Goal: Task Accomplishment & Management: Complete application form

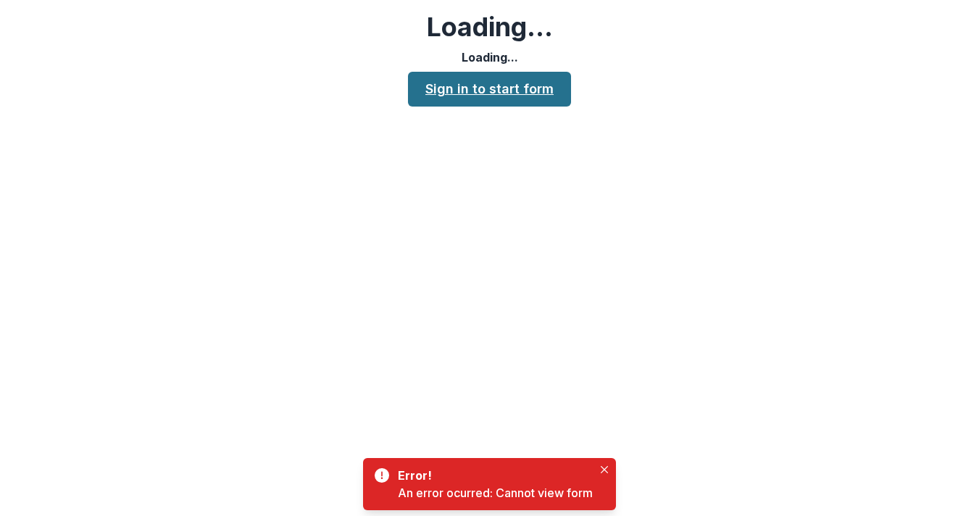
click at [533, 96] on link "Sign in to start form" at bounding box center [489, 89] width 163 height 35
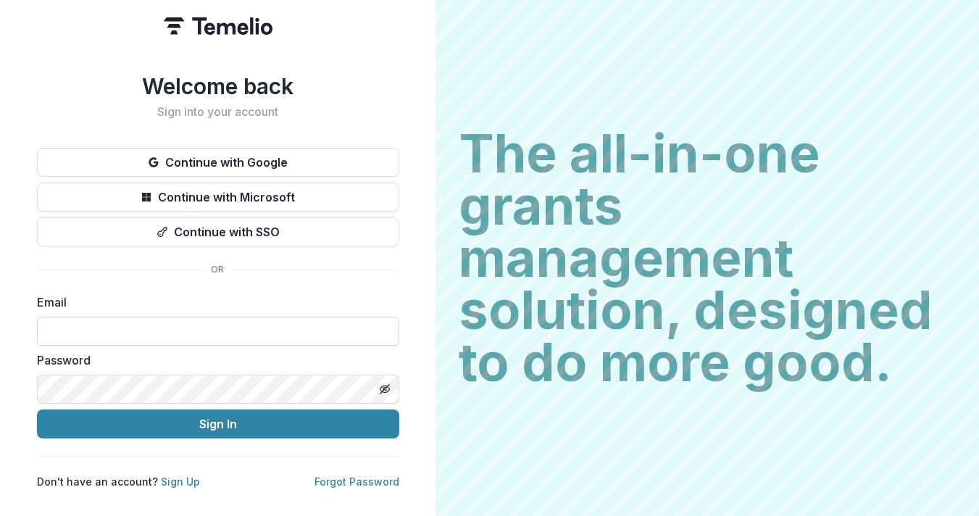
click at [321, 329] on input at bounding box center [218, 331] width 362 height 29
paste input "**********"
type input "**********"
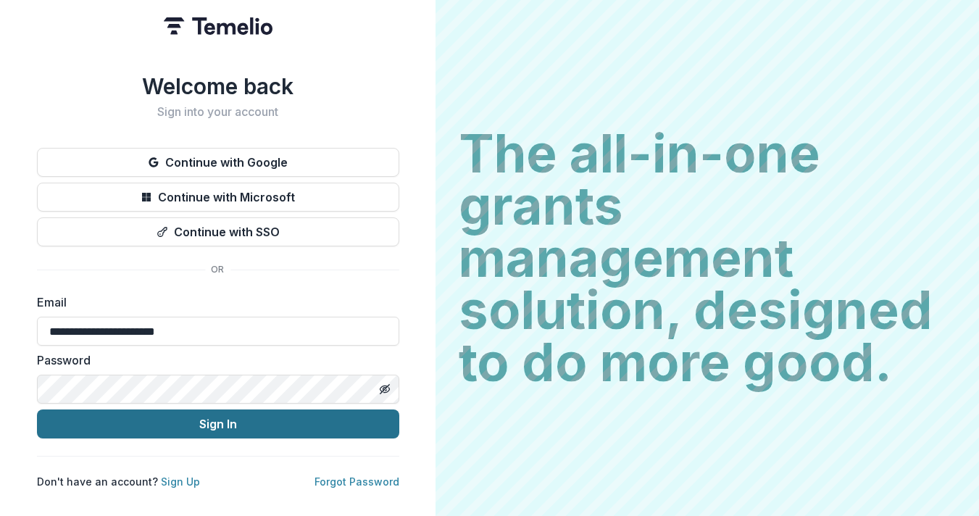
click at [235, 419] on button "Sign In" at bounding box center [218, 423] width 362 height 29
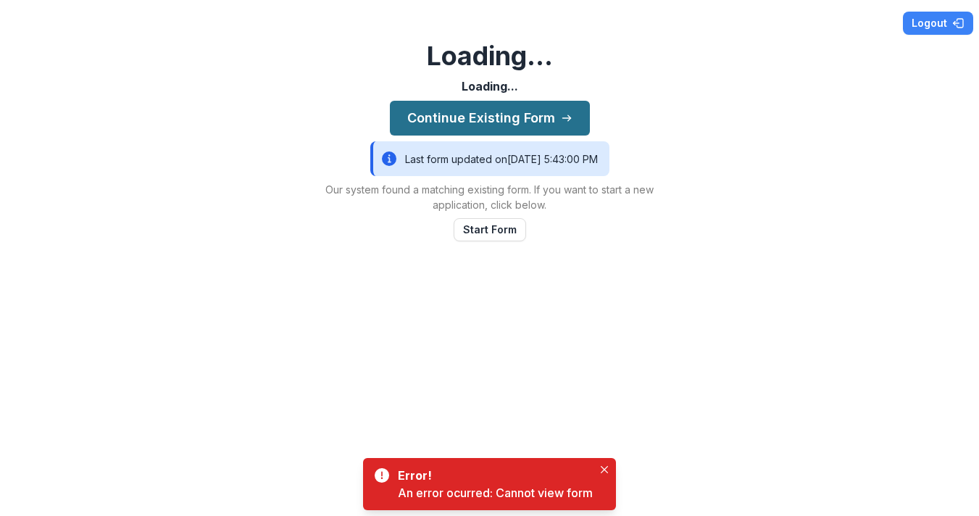
click at [491, 116] on button "Continue Existing Form" at bounding box center [490, 118] width 200 height 35
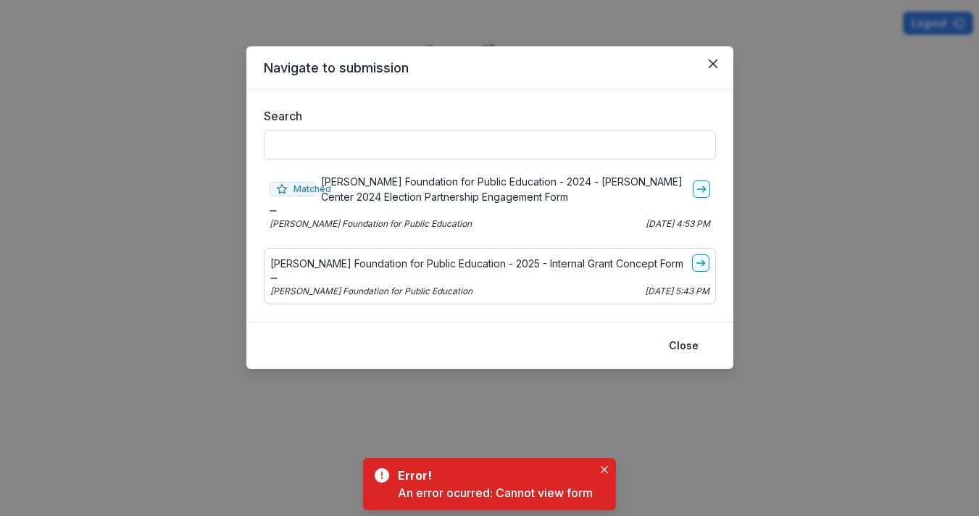
click at [473, 272] on div "Schott Foundation for Public Education - 2025 - Internal Grant Concept Form Sch…" at bounding box center [490, 276] width 452 height 56
click at [702, 265] on icon "go-to" at bounding box center [701, 263] width 12 height 12
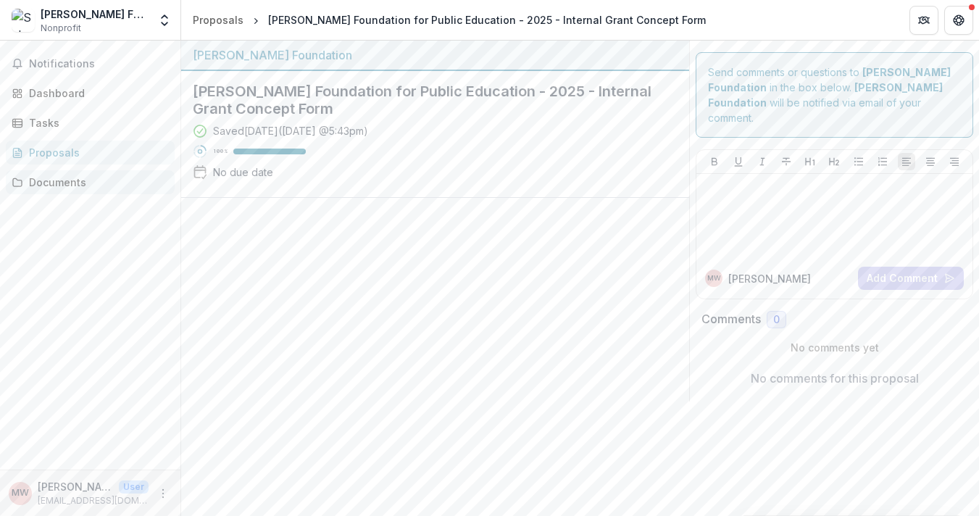
click at [70, 178] on div "Documents" at bounding box center [96, 182] width 134 height 15
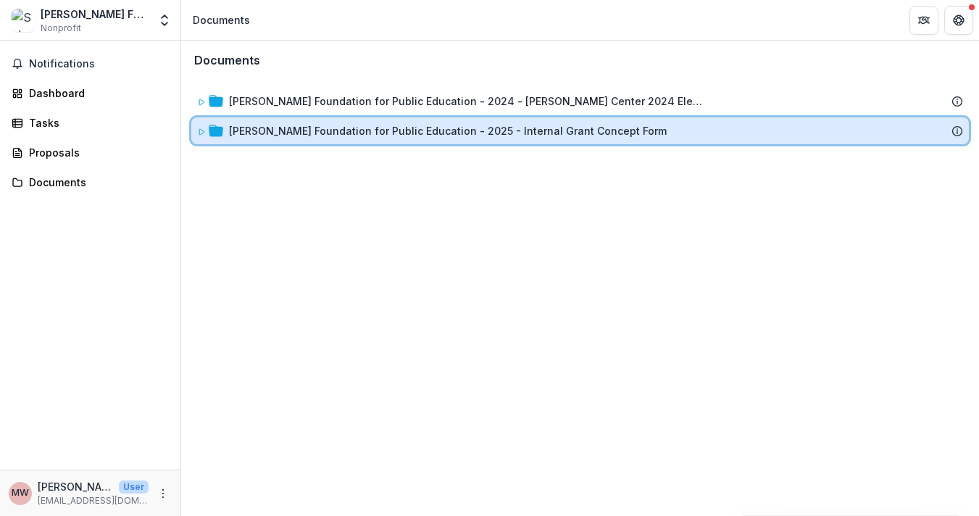
click at [198, 126] on span at bounding box center [201, 130] width 9 height 15
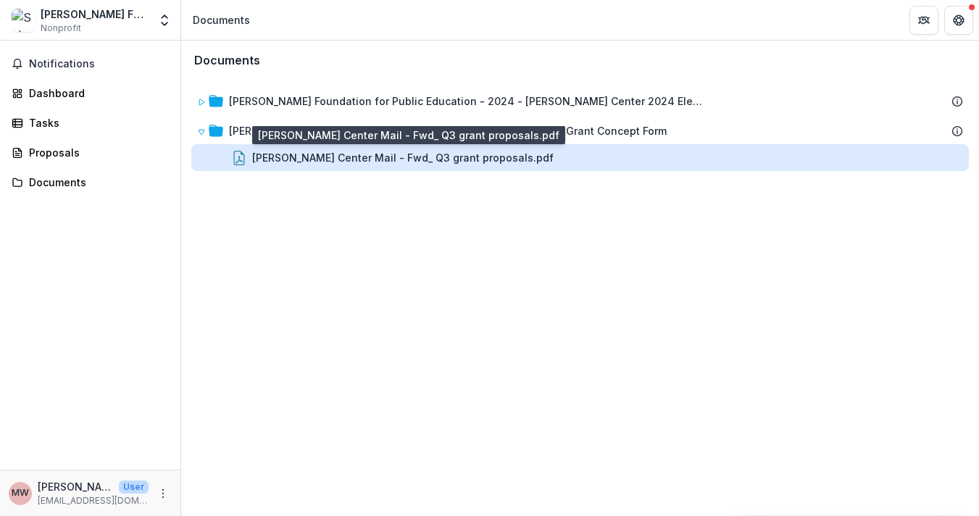
click at [272, 156] on div "Kapor Center Mail - Fwd_ Q3 grant proposals.pdf" at bounding box center [402, 157] width 301 height 15
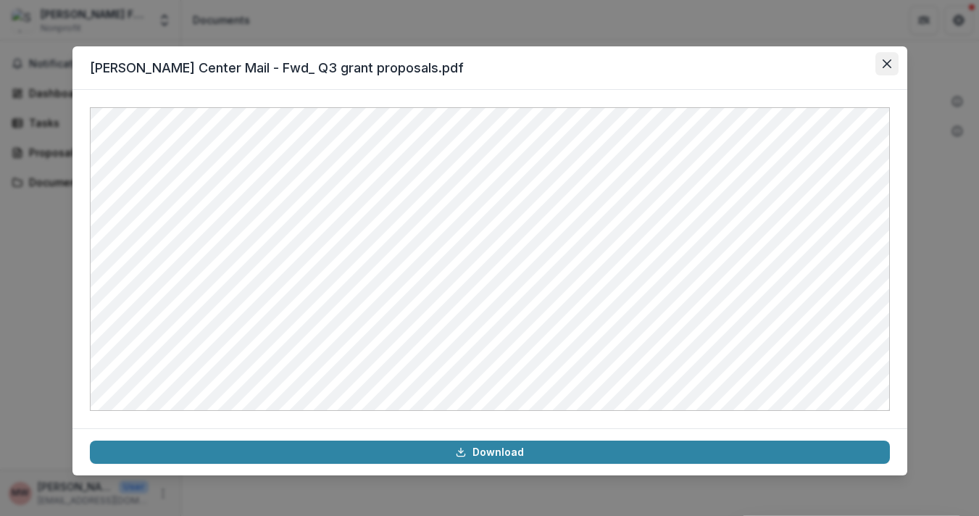
click at [887, 64] on icon "Close" at bounding box center [886, 63] width 9 height 9
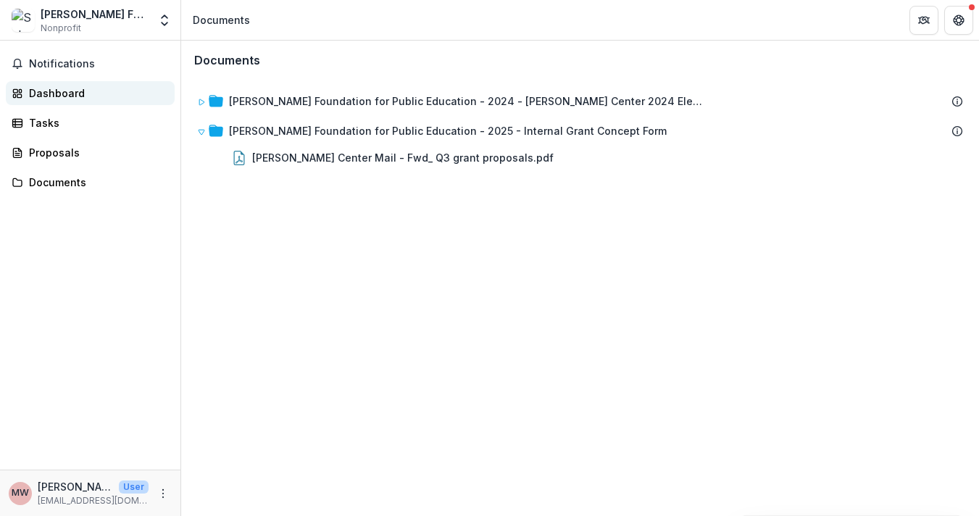
click at [72, 88] on div "Dashboard" at bounding box center [96, 92] width 134 height 15
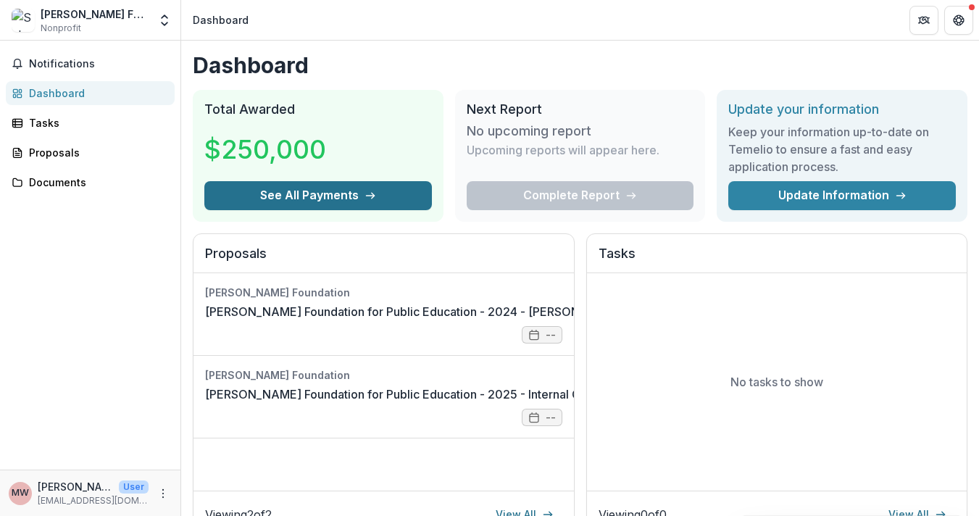
click at [290, 189] on button "See All Payments" at bounding box center [317, 195] width 227 height 29
